Goal: Information Seeking & Learning: Learn about a topic

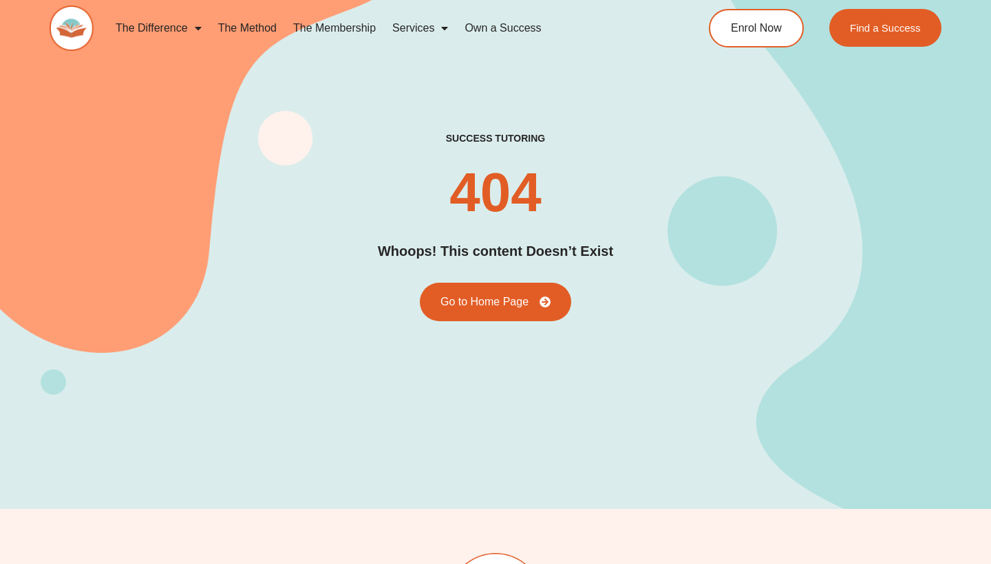
click at [168, 32] on link "The Difference" at bounding box center [158, 28] width 103 height 32
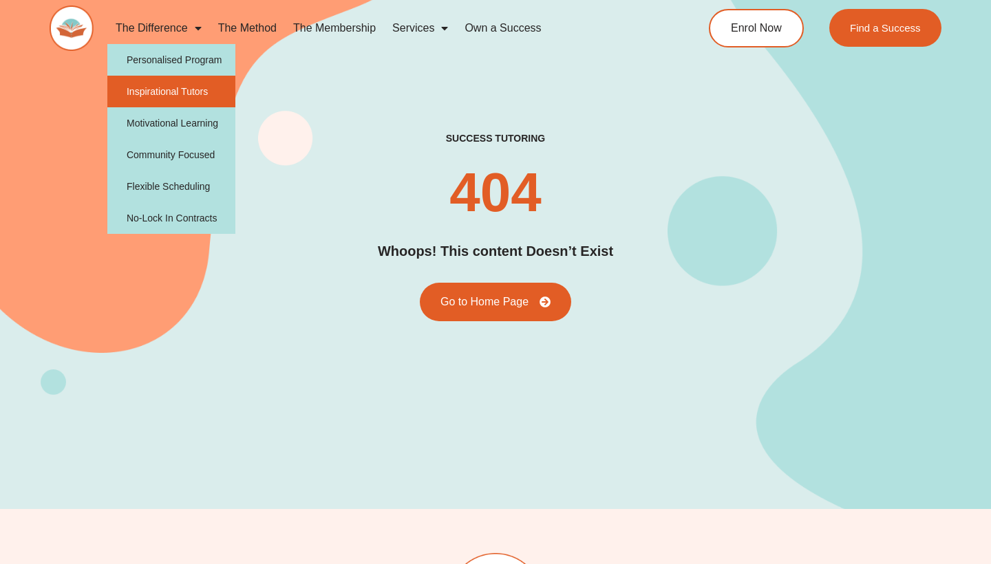
click at [169, 95] on link "Inspirational Tutors" at bounding box center [171, 92] width 129 height 32
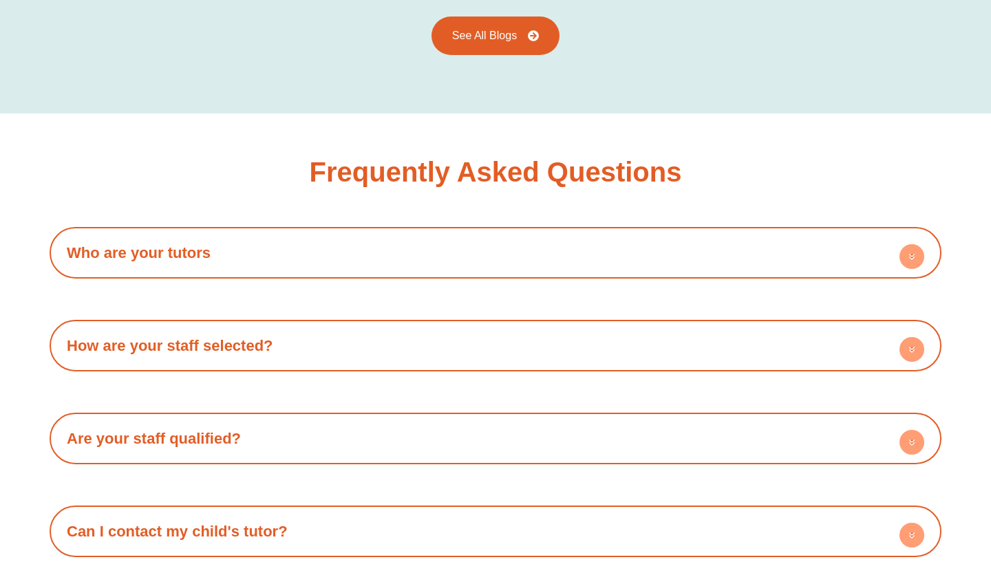
scroll to position [2225, 0]
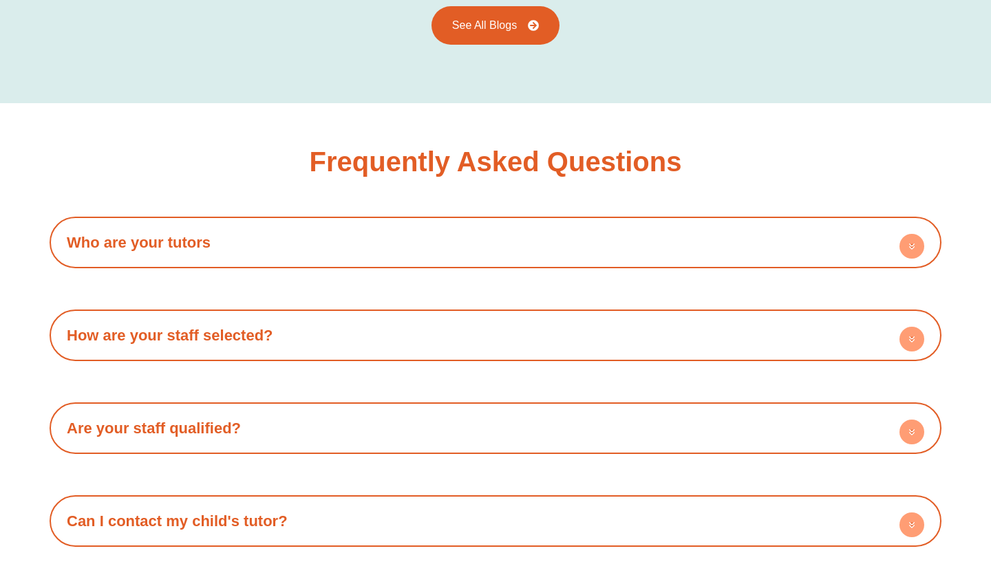
click at [456, 224] on h4 "Who are your tutors" at bounding box center [495, 243] width 878 height 38
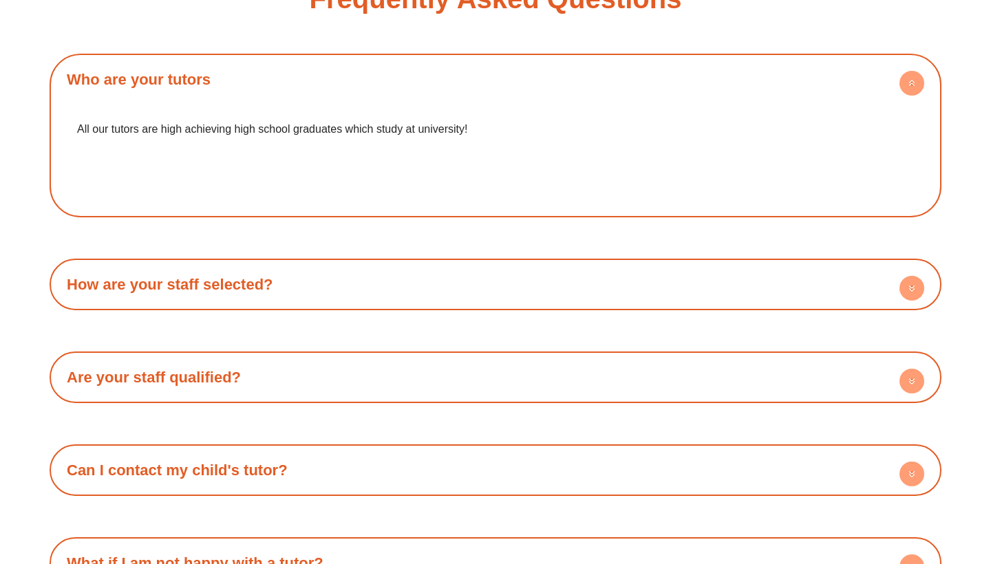
scroll to position [2408, 0]
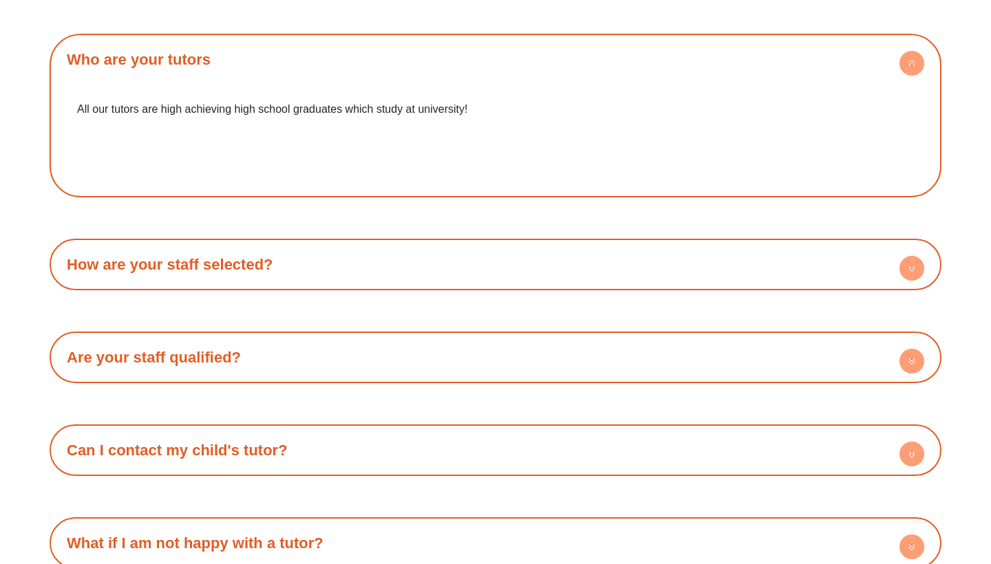
click at [423, 246] on h4 "How are your staff selected?" at bounding box center [495, 265] width 878 height 38
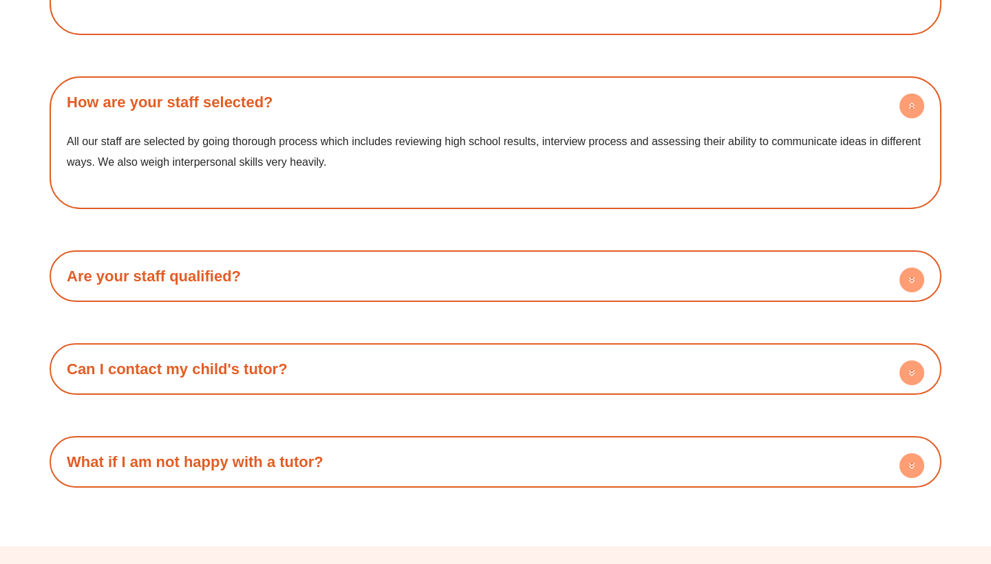
scroll to position [2600, 0]
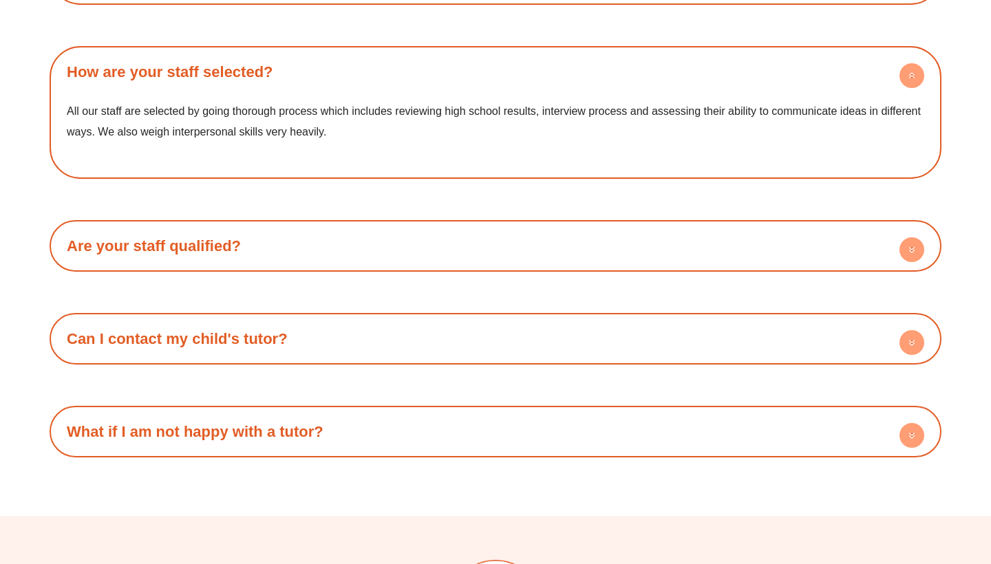
click at [423, 233] on h4 "Are your staff qualified?" at bounding box center [495, 246] width 878 height 38
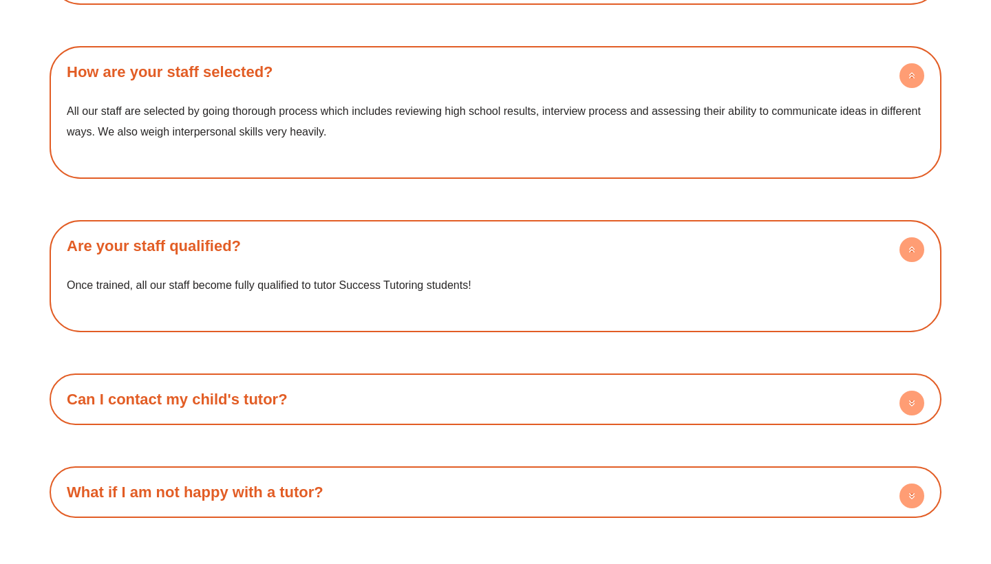
click at [411, 381] on h4 "Can I contact my child's tutor?" at bounding box center [495, 400] width 878 height 38
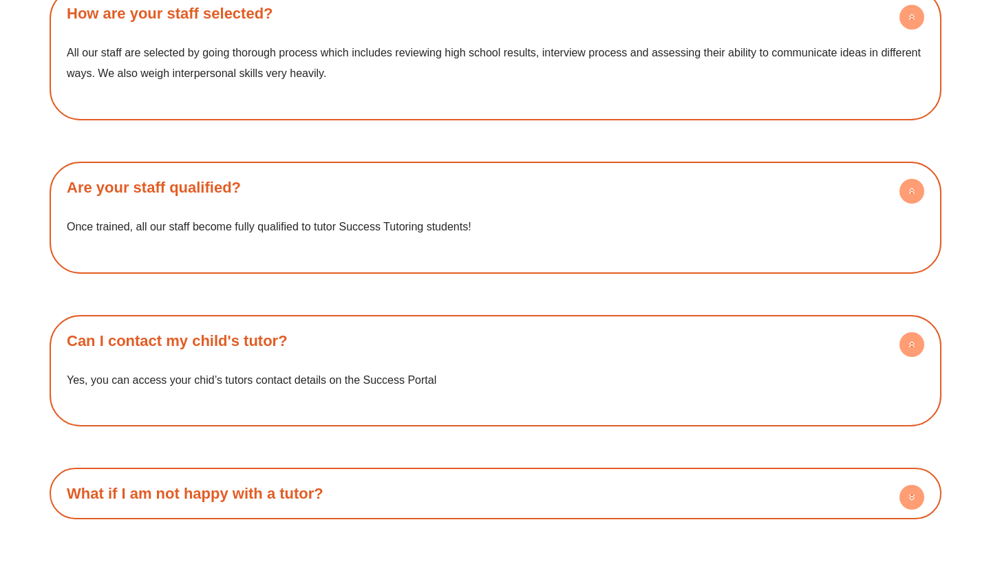
scroll to position [2731, 0]
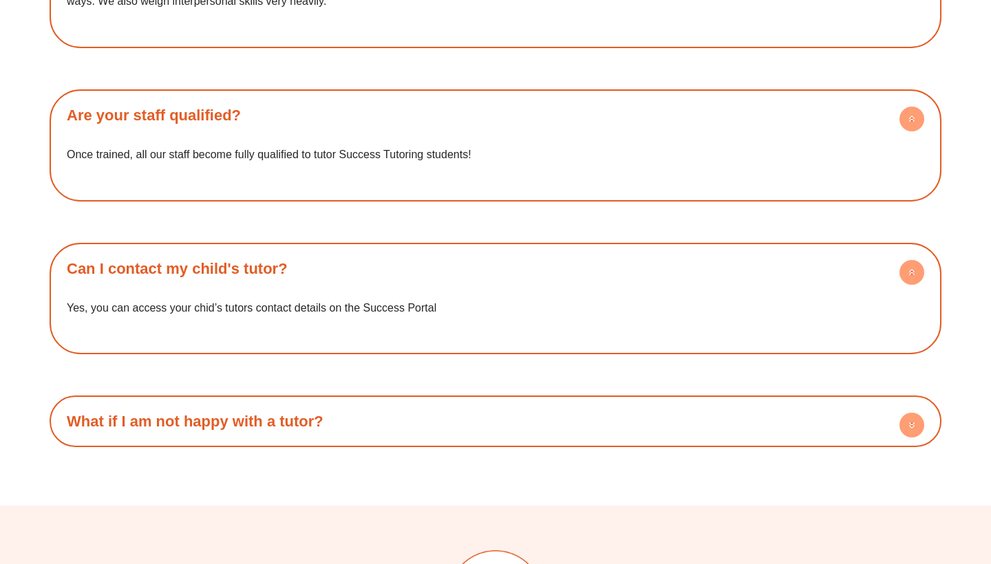
click at [401, 403] on h4 "What if I am not happy with a tutor?" at bounding box center [495, 422] width 878 height 38
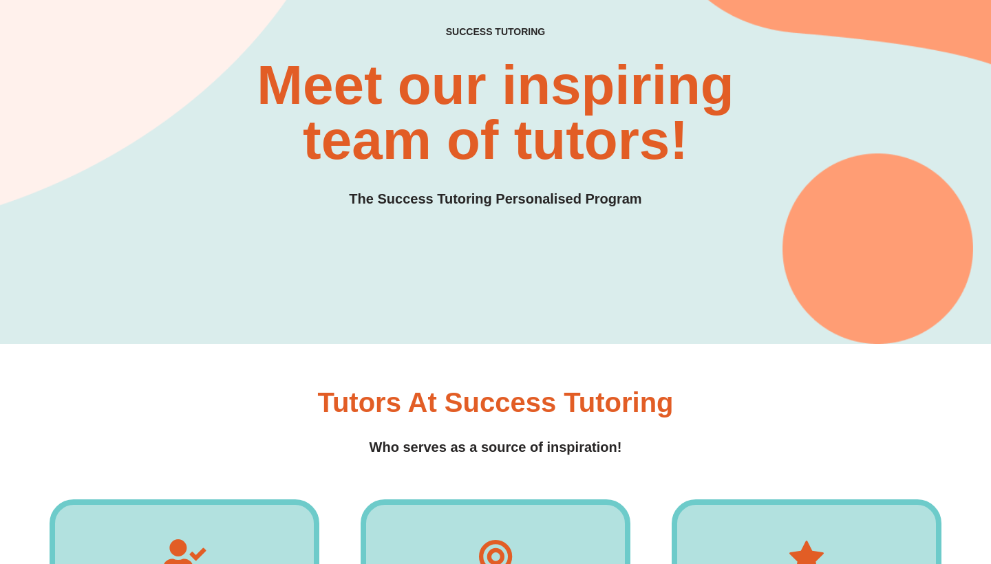
scroll to position [0, 0]
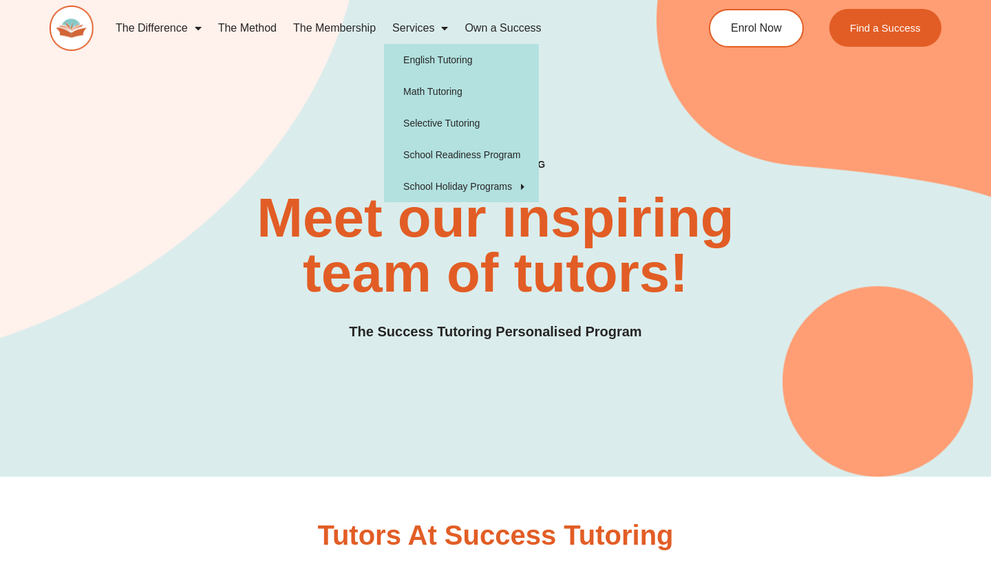
click at [424, 25] on link "Services" at bounding box center [420, 28] width 72 height 32
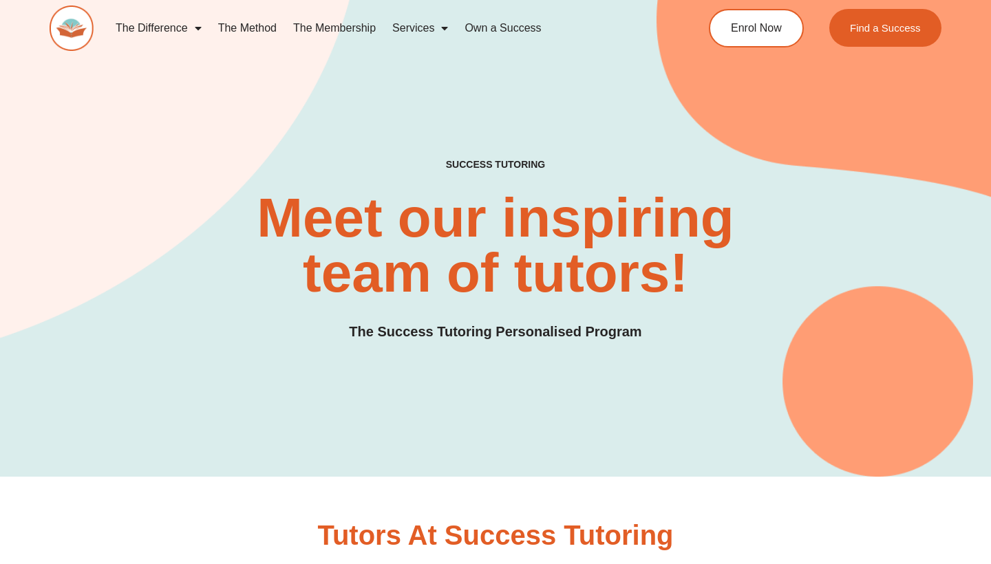
click at [424, 25] on link "Services" at bounding box center [420, 28] width 72 height 32
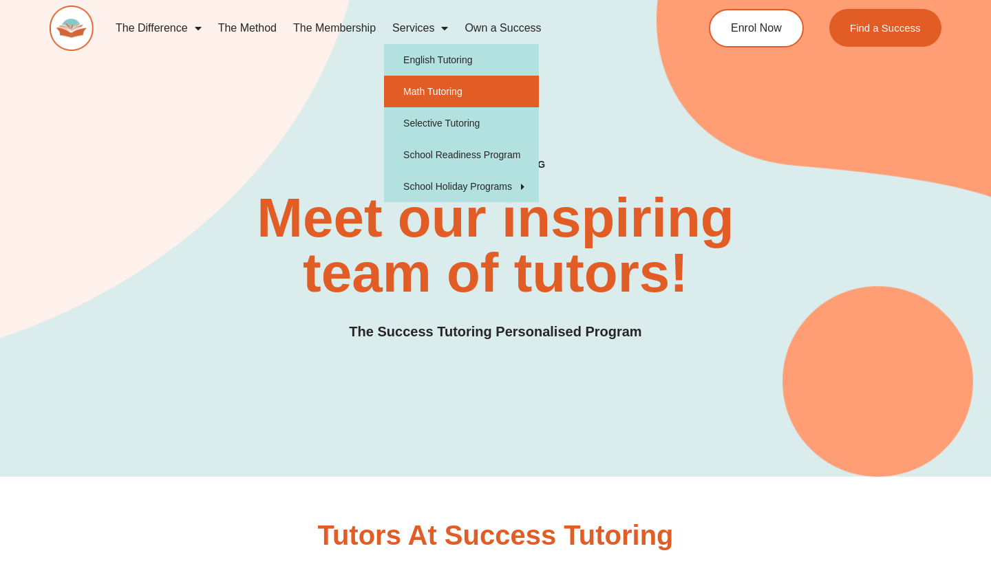
click at [431, 94] on link "Math Tutoring" at bounding box center [461, 92] width 155 height 32
